Goal: Task Accomplishment & Management: Complete application form

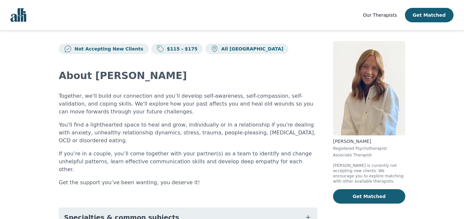
scroll to position [7, 0]
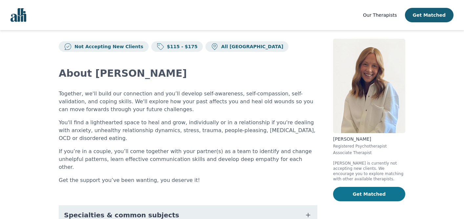
click at [362, 192] on button "Get Matched" at bounding box center [369, 194] width 72 height 14
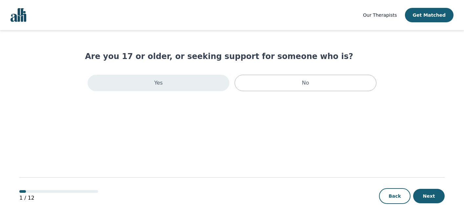
click at [196, 85] on div "Yes" at bounding box center [159, 83] width 142 height 16
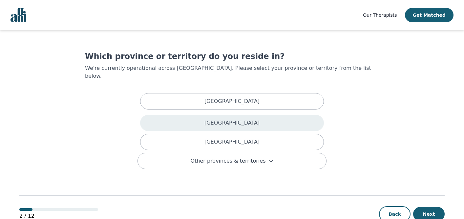
click at [216, 119] on p "British Columbia" at bounding box center [231, 123] width 55 height 8
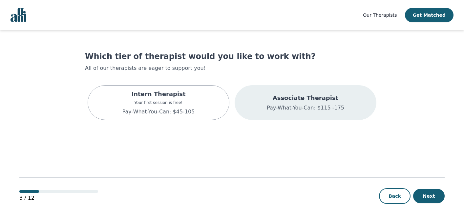
click at [307, 101] on p "Associate Therapist" at bounding box center [305, 97] width 77 height 9
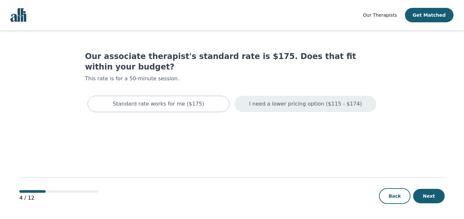
click at [307, 100] on p "I need a lower pricing option ($115 - $174)" at bounding box center [305, 104] width 113 height 8
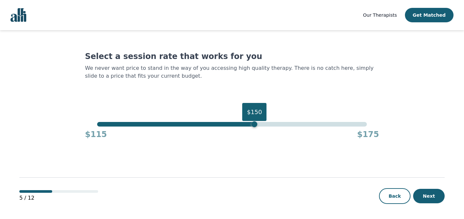
drag, startPoint x: 365, startPoint y: 125, endPoint x: 252, endPoint y: 124, distance: 112.1
click at [253, 124] on div "$150" at bounding box center [254, 124] width 6 height 6
click at [425, 192] on button "Next" at bounding box center [428, 196] width 31 height 14
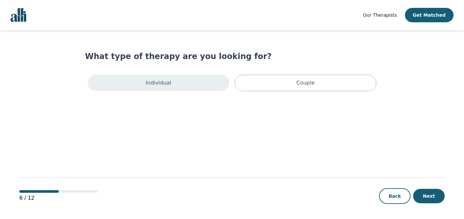
click at [186, 81] on div "Individual" at bounding box center [159, 83] width 142 height 16
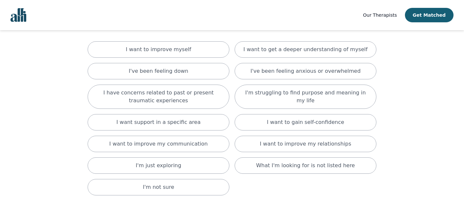
scroll to position [47, 0]
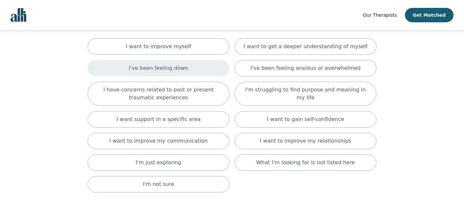
click at [182, 70] on p "I've been feeling down" at bounding box center [157, 68] width 59 height 8
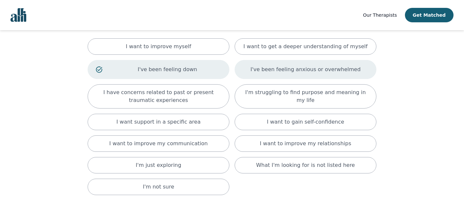
click at [258, 75] on div "I've been feeling anxious or overwhelmed" at bounding box center [305, 69] width 142 height 19
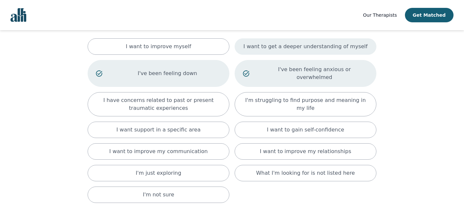
click at [272, 47] on p "I want to get a deeper understanding of myself" at bounding box center [305, 47] width 124 height 8
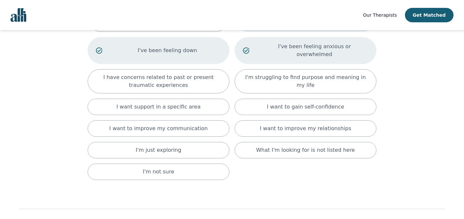
scroll to position [105, 0]
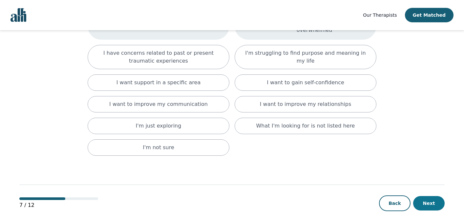
click at [433, 198] on button "Next" at bounding box center [428, 203] width 31 height 14
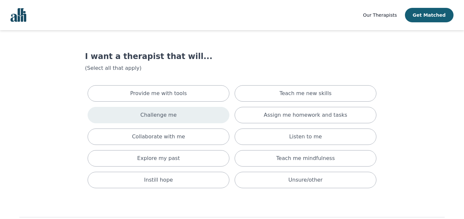
click at [181, 113] on div "Challenge me" at bounding box center [159, 115] width 142 height 16
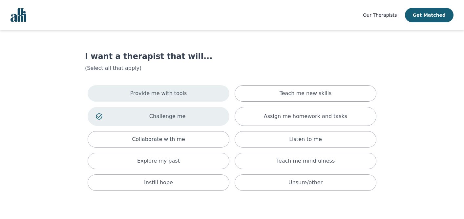
click at [180, 96] on p "Provide me with tools" at bounding box center [158, 93] width 57 height 8
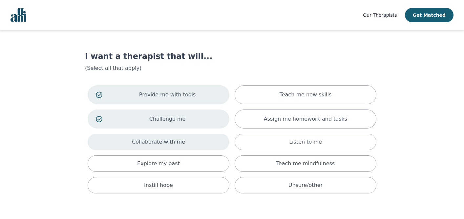
click at [195, 139] on div "Collaborate with me" at bounding box center [159, 142] width 142 height 16
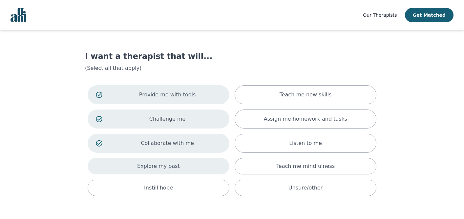
click at [191, 160] on div "Explore my past" at bounding box center [159, 166] width 142 height 16
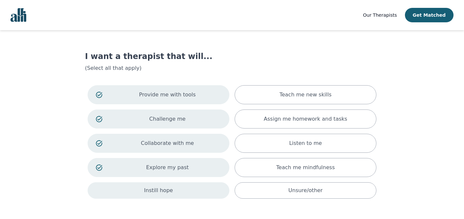
click at [191, 188] on div "Instill hope" at bounding box center [159, 190] width 142 height 16
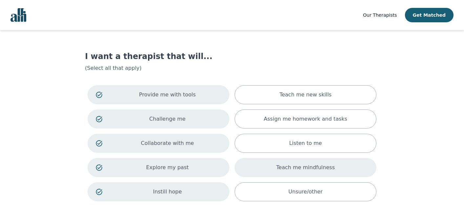
click at [270, 171] on div "Teach me mindfulness" at bounding box center [305, 167] width 142 height 19
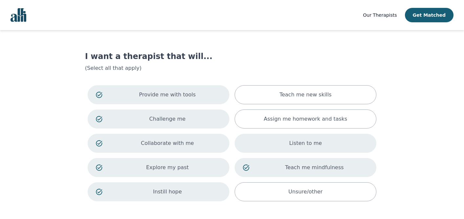
click at [279, 143] on div "Listen to me" at bounding box center [305, 143] width 142 height 19
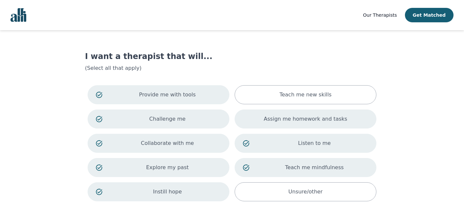
click at [274, 121] on p "Assign me homework and tasks" at bounding box center [305, 119] width 83 height 8
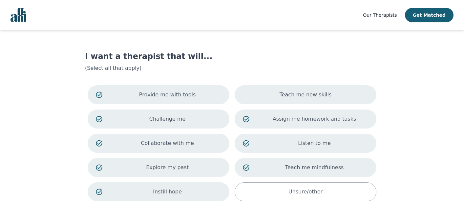
click at [275, 99] on div "Teach me new skills" at bounding box center [305, 94] width 142 height 19
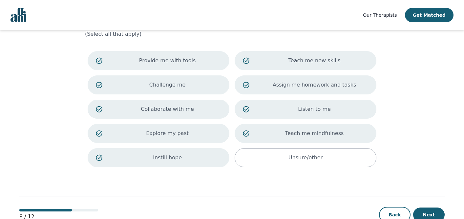
scroll to position [53, 0]
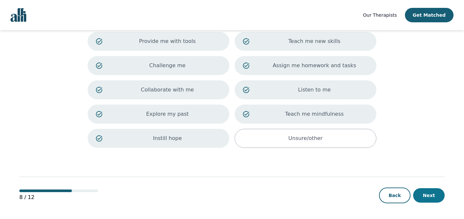
click at [429, 193] on button "Next" at bounding box center [428, 195] width 31 height 14
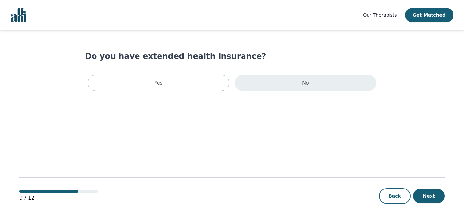
click at [285, 84] on div "No" at bounding box center [305, 83] width 142 height 16
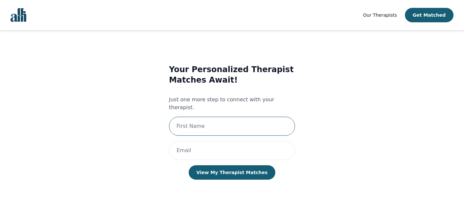
click at [264, 121] on input "text" at bounding box center [232, 126] width 126 height 19
type input "Ronald"
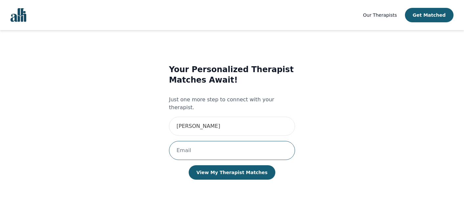
click at [219, 146] on input "email" at bounding box center [232, 150] width 126 height 19
type input "ronaldpederson@gmail.com"
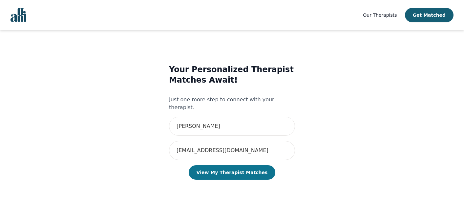
click at [228, 165] on button "View My Therapist Matches" at bounding box center [231, 172] width 87 height 14
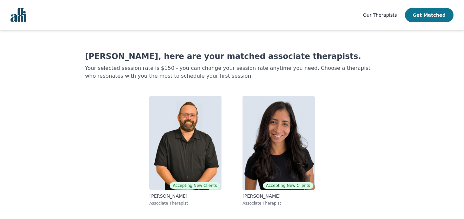
click at [430, 17] on button "Get Matched" at bounding box center [429, 15] width 49 height 14
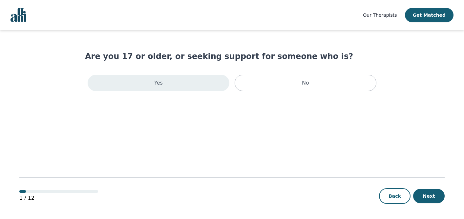
click at [207, 85] on div "Yes" at bounding box center [159, 83] width 142 height 16
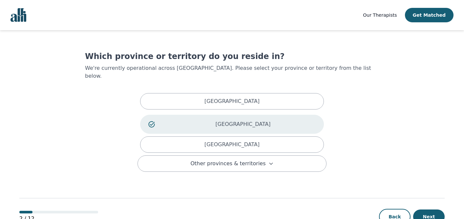
click at [227, 120] on p "British Columbia" at bounding box center [242, 124] width 145 height 8
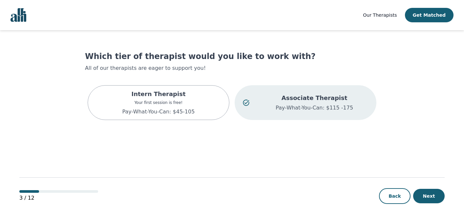
click at [311, 99] on p "Associate Therapist" at bounding box center [314, 97] width 108 height 9
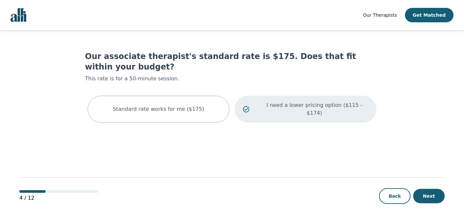
click at [340, 101] on p "I need a lower pricing option ($115 - $174)" at bounding box center [314, 109] width 108 height 16
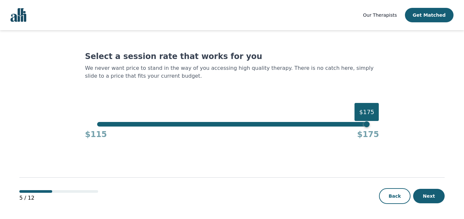
click at [366, 125] on div "$175" at bounding box center [367, 124] width 6 height 6
click at [426, 193] on button "Next" at bounding box center [428, 196] width 31 height 14
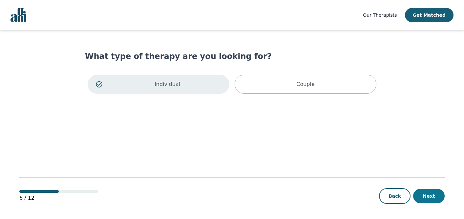
click at [432, 195] on button "Next" at bounding box center [428, 196] width 31 height 14
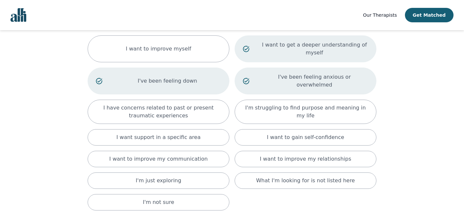
scroll to position [105, 0]
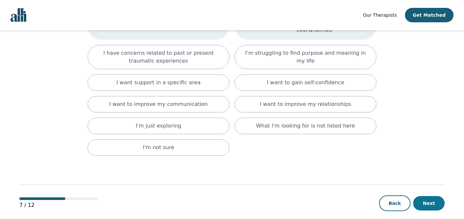
click at [425, 196] on button "Next" at bounding box center [428, 203] width 31 height 14
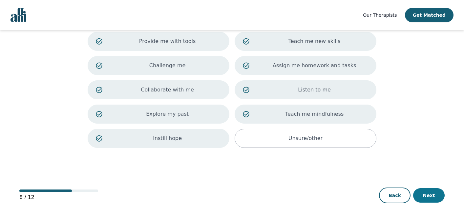
click at [421, 190] on button "Next" at bounding box center [428, 195] width 31 height 14
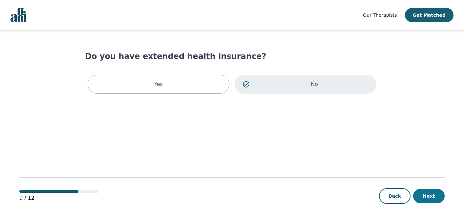
click at [426, 194] on button "Next" at bounding box center [428, 196] width 31 height 14
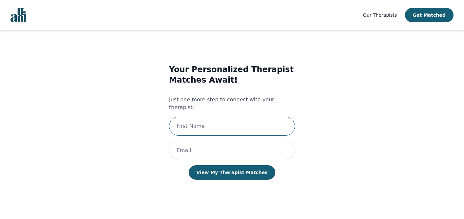
click at [247, 118] on input "text" at bounding box center [232, 126] width 126 height 19
click at [248, 119] on input "text" at bounding box center [232, 126] width 126 height 19
type input "Ronald"
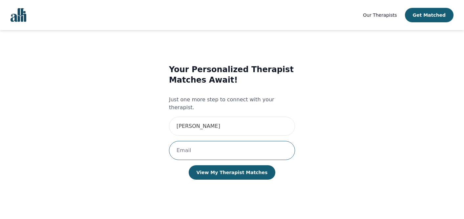
click at [222, 148] on input "email" at bounding box center [232, 150] width 126 height 19
type input "ronaldpederson@gmail.com"
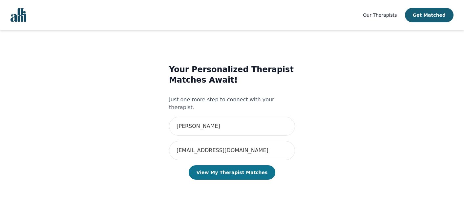
click at [231, 165] on button "View My Therapist Matches" at bounding box center [231, 172] width 87 height 14
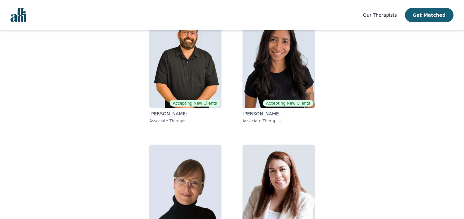
scroll to position [123, 0]
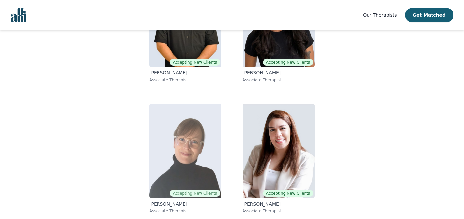
click at [194, 162] on img at bounding box center [185, 151] width 72 height 94
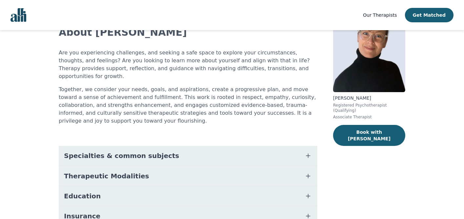
scroll to position [52, 0]
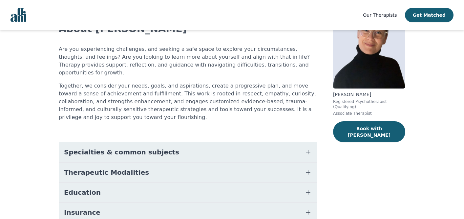
click at [193, 144] on button "Specialties & common subjects" at bounding box center [188, 152] width 258 height 20
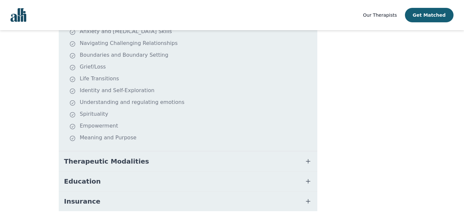
scroll to position [189, 0]
click at [193, 151] on button "Therapeutic Modalities" at bounding box center [188, 161] width 258 height 20
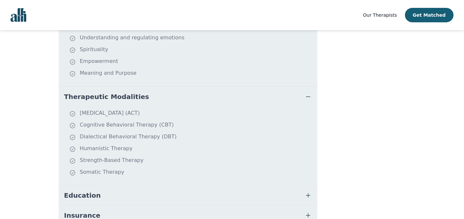
scroll to position [283, 0]
